Goal: Information Seeking & Learning: Learn about a topic

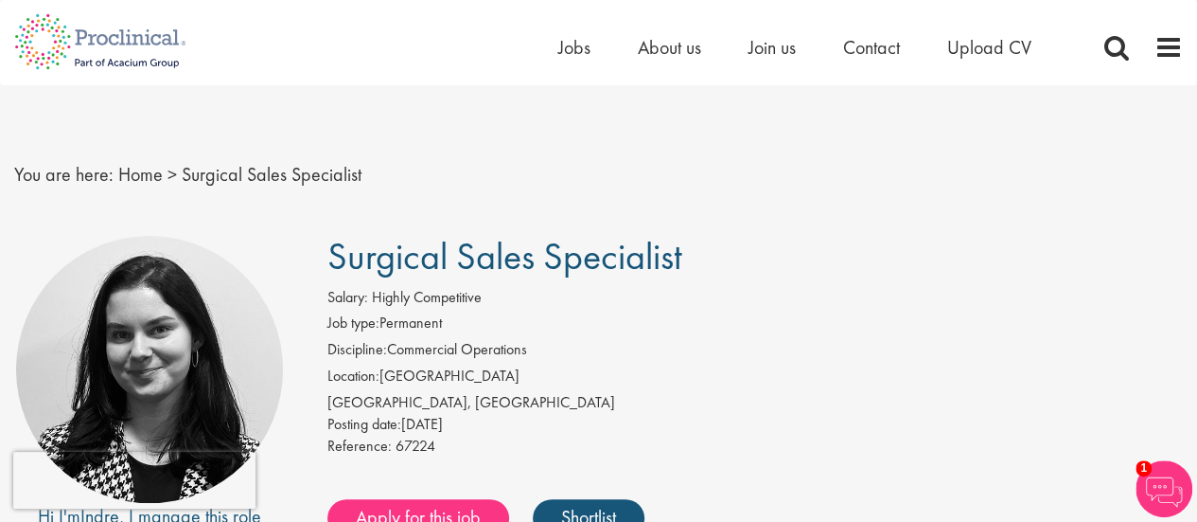
click at [541, 263] on span "Surgical Sales Specialist" at bounding box center [505, 256] width 355 height 48
click at [450, 260] on span "Surgical Sales Specialist" at bounding box center [505, 256] width 355 height 48
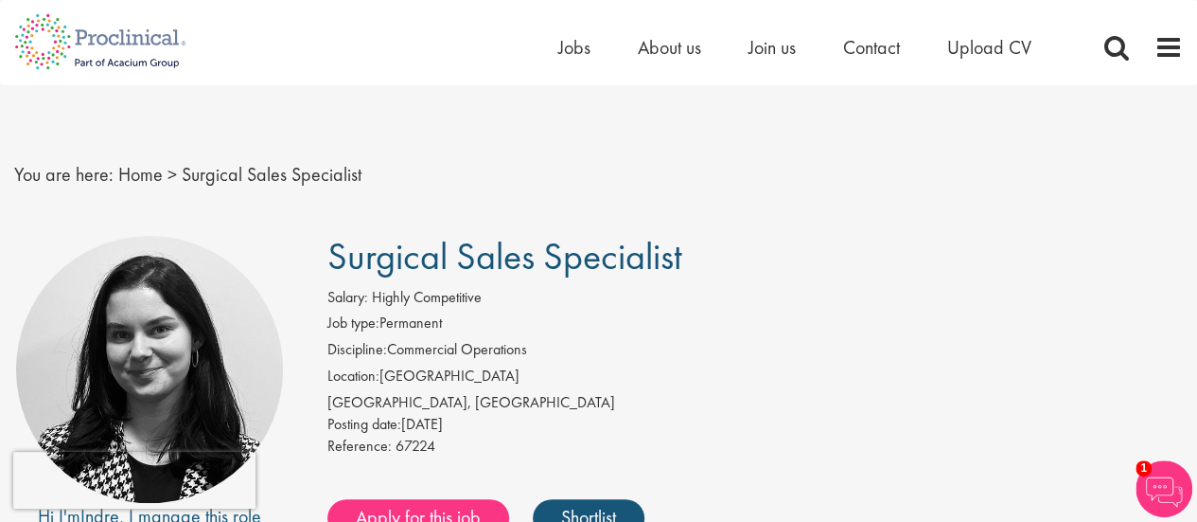
click at [540, 257] on span "Surgical Sales Specialist" at bounding box center [505, 256] width 355 height 48
click at [539, 263] on span "Surgical Sales Specialist" at bounding box center [505, 256] width 355 height 48
click at [449, 260] on span "Surgical Sales Specialist" at bounding box center [505, 256] width 355 height 48
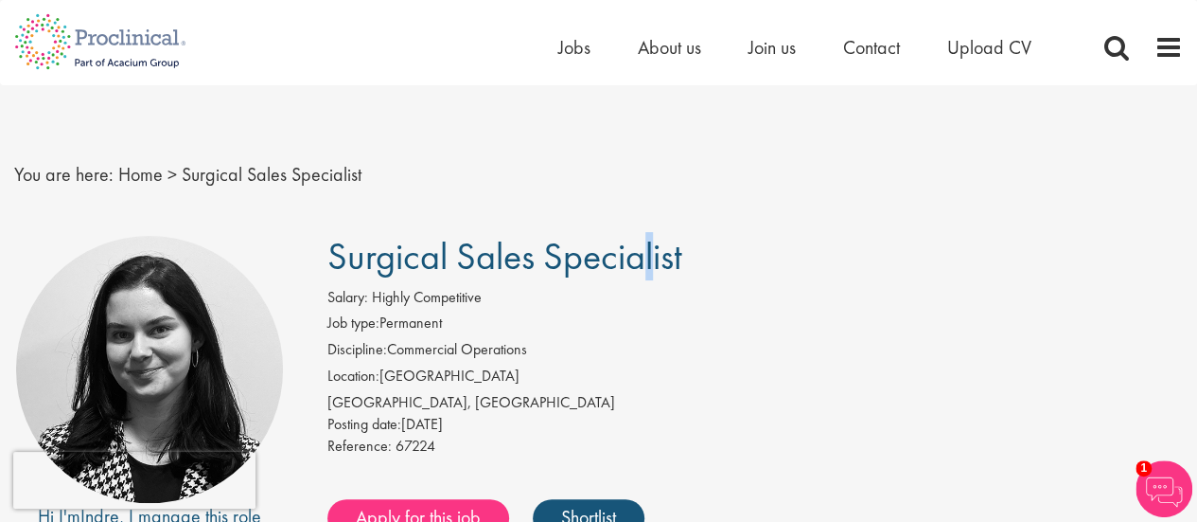
click at [449, 260] on span "Surgical Sales Specialist" at bounding box center [505, 256] width 355 height 48
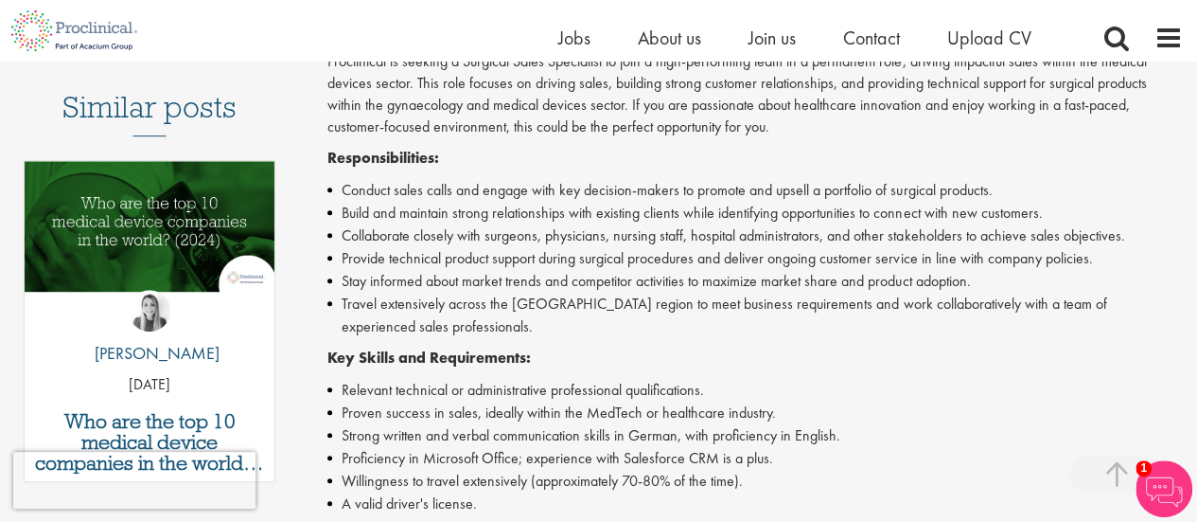
scroll to position [501, 0]
click at [659, 236] on li "Collaborate closely with surgeons, physicians, nursing staff, hospital administ…" at bounding box center [756, 234] width 856 height 23
click at [629, 260] on li "Provide technical product support during surgical procedures and deliver ongoin…" at bounding box center [756, 257] width 856 height 23
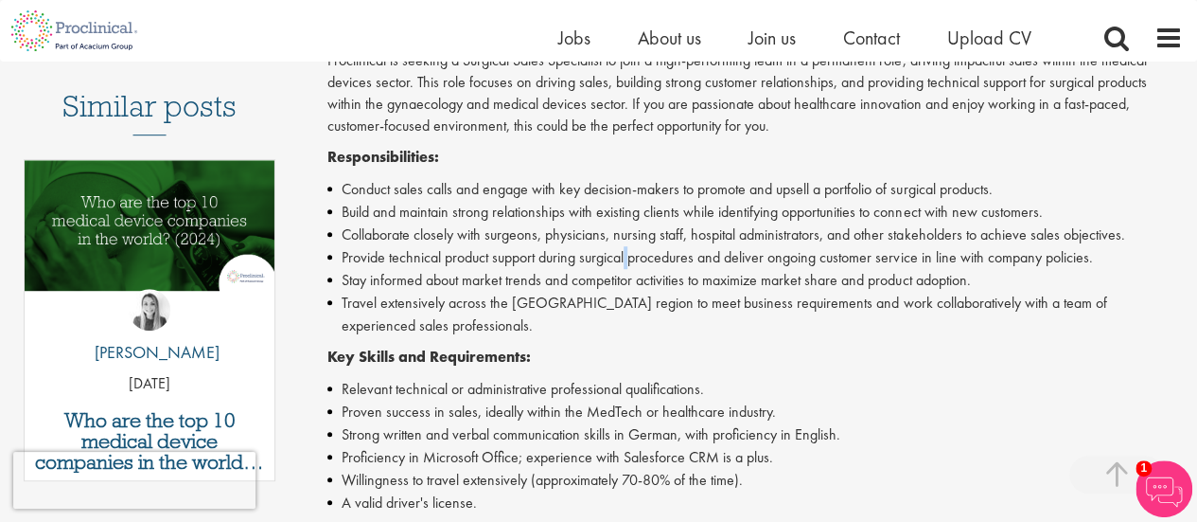
click at [629, 260] on li "Provide technical product support during surgical procedures and deliver ongoin…" at bounding box center [756, 257] width 856 height 23
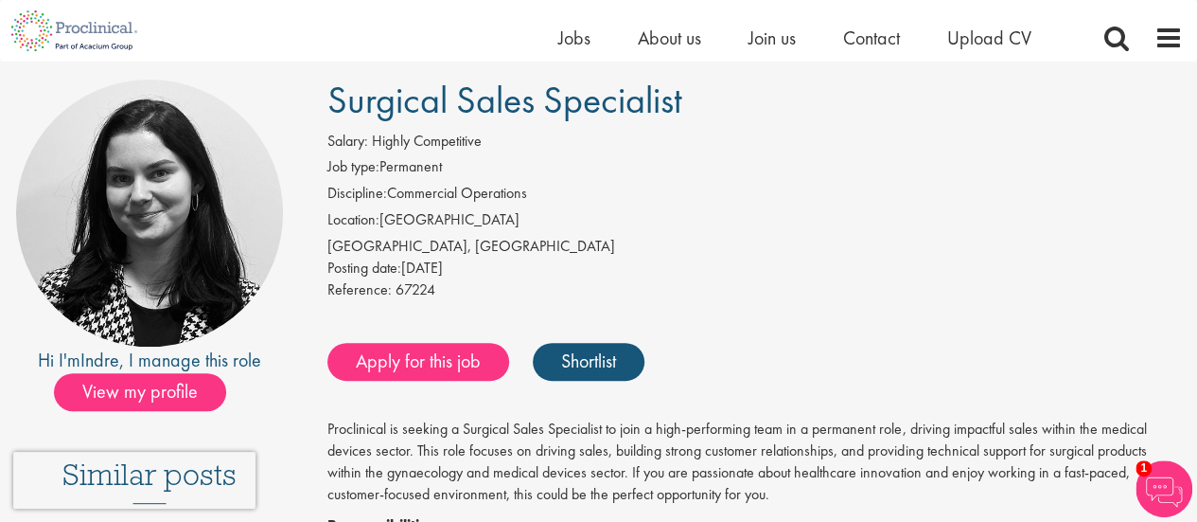
scroll to position [130, 0]
